Goal: Information Seeking & Learning: Learn about a topic

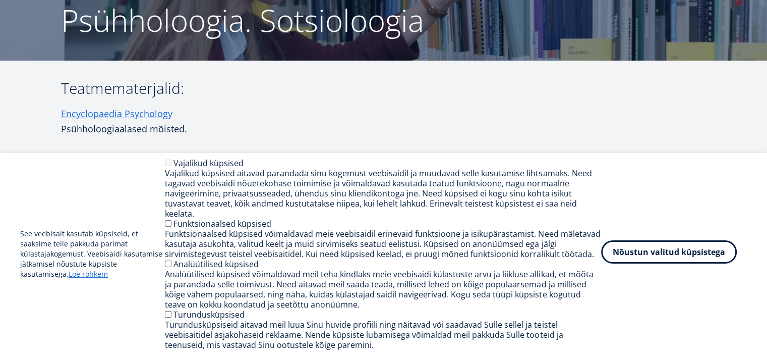
click at [701, 263] on button "Nõustun valitud küpsistega" at bounding box center [669, 251] width 136 height 23
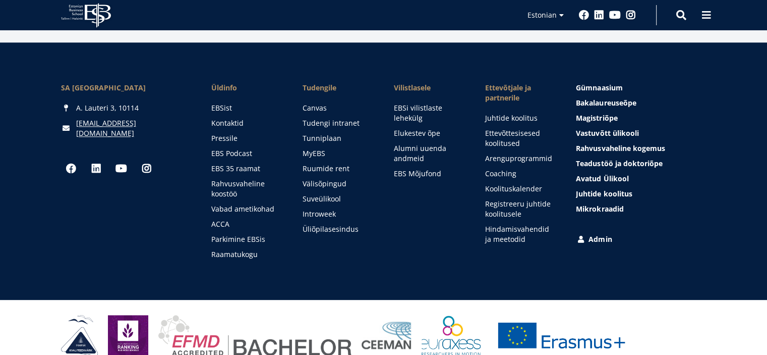
scroll to position [1144, 0]
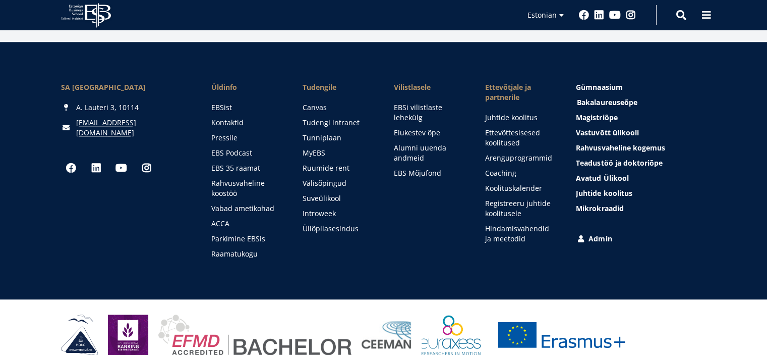
click at [605, 97] on span "Bakalaureuseõpe Tutvu ja registreeru" at bounding box center [607, 102] width 60 height 10
click at [595, 173] on span "Avatud Ülikool Tutvu ja registreeru" at bounding box center [603, 178] width 52 height 10
click at [609, 203] on span "Mikrokraadid" at bounding box center [600, 208] width 47 height 10
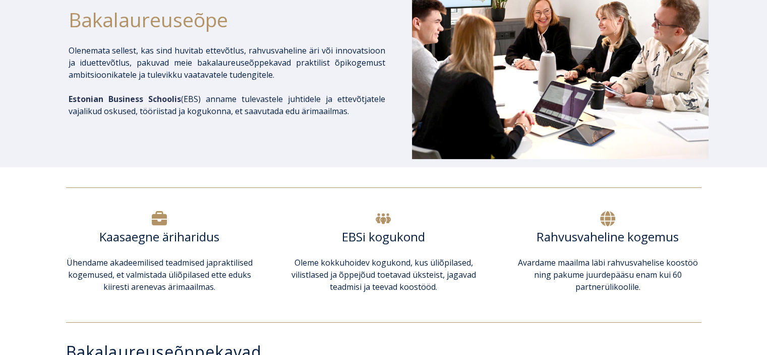
scroll to position [101, 0]
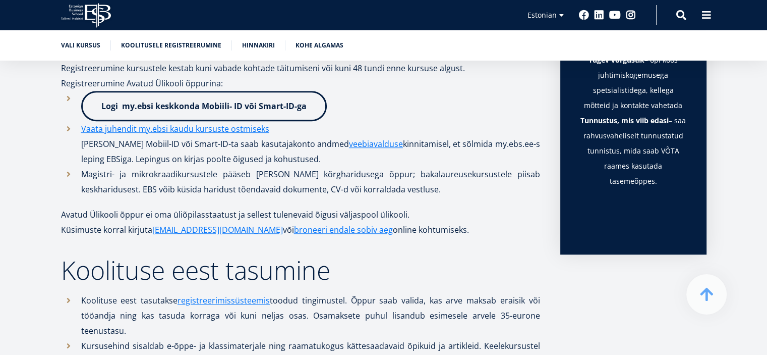
scroll to position [908, 0]
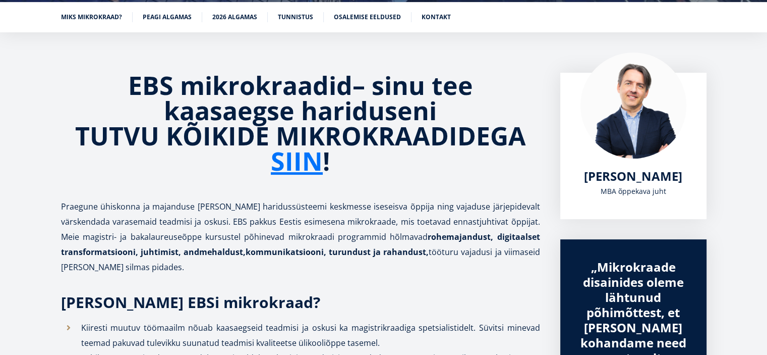
scroll to position [163, 0]
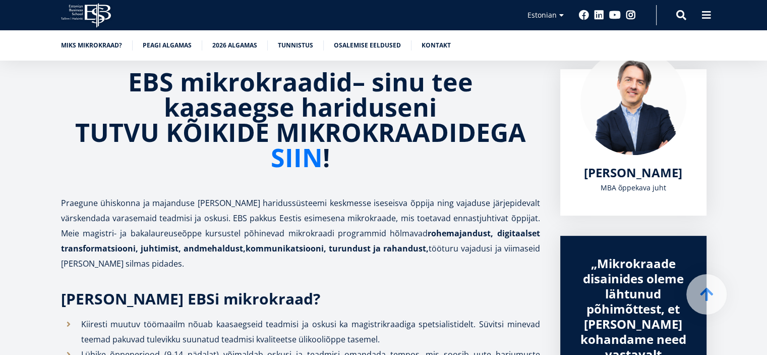
click at [304, 161] on link "SIIN" at bounding box center [297, 157] width 52 height 25
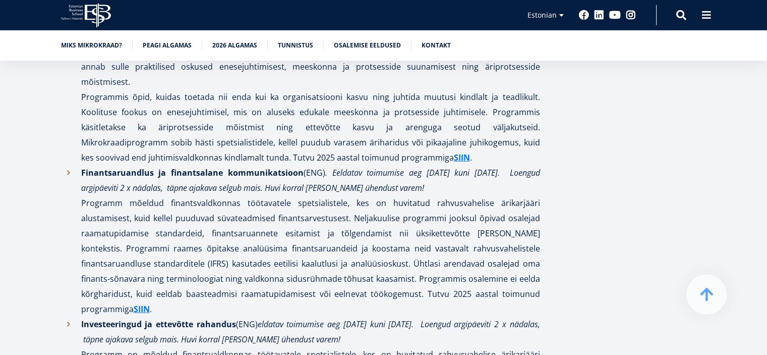
scroll to position [2686, 0]
